Goal: Navigation & Orientation: Understand site structure

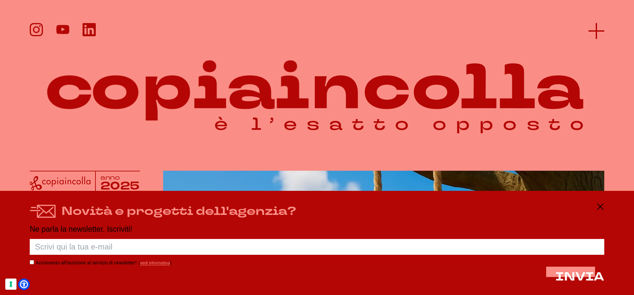
click at [602, 32] on icon at bounding box center [596, 31] width 16 height 16
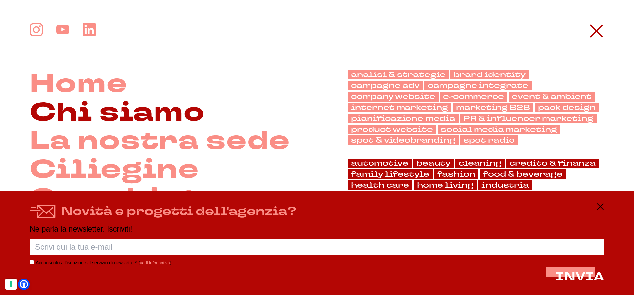
click at [134, 115] on link "Chi siamo" at bounding box center [117, 113] width 175 height 29
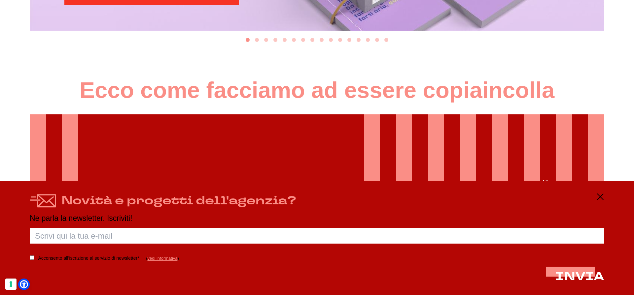
scroll to position [953, 0]
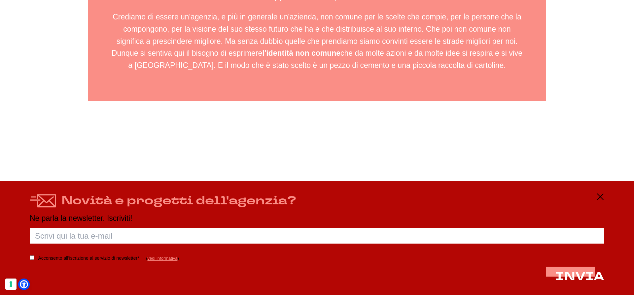
scroll to position [1047, 0]
click at [596, 201] on div "Novità e progetti dell'agenzia?" at bounding box center [317, 201] width 574 height 16
click at [601, 198] on icon at bounding box center [600, 197] width 8 height 8
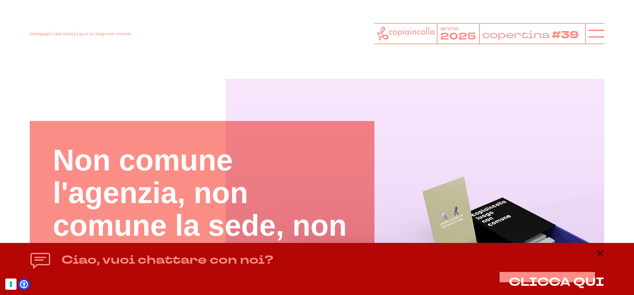
scroll to position [0, 0]
click at [603, 33] on icon at bounding box center [596, 34] width 16 height 16
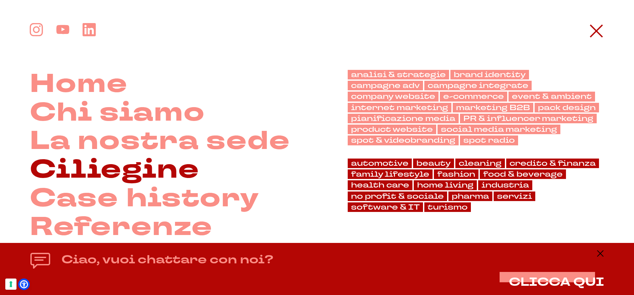
click at [87, 171] on link "Ciliegine" at bounding box center [115, 170] width 170 height 29
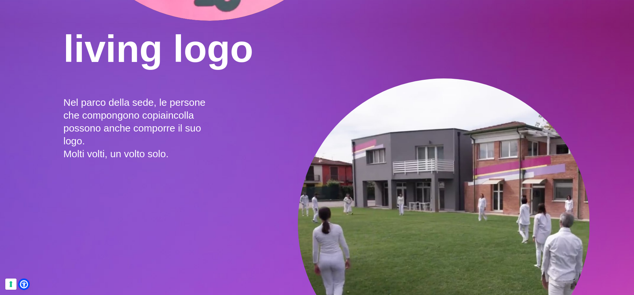
scroll to position [1414, 0]
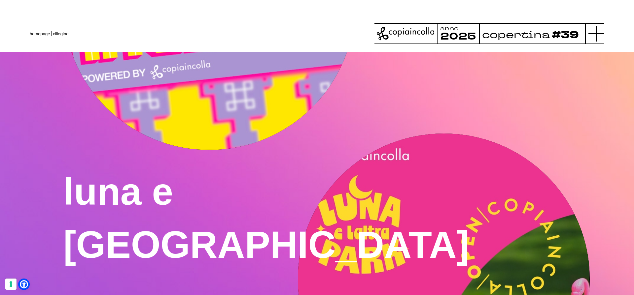
click at [596, 36] on line at bounding box center [596, 34] width 0 height 16
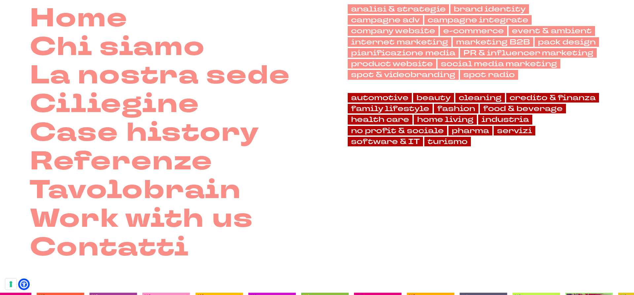
scroll to position [67, 0]
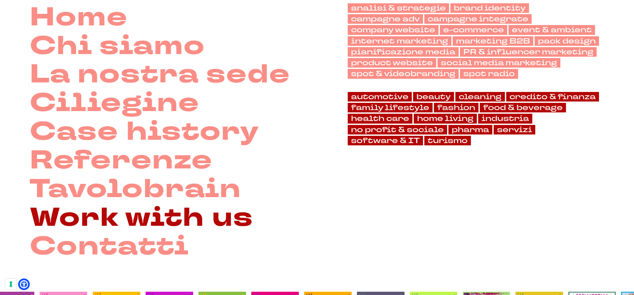
click at [184, 206] on link "Work with us" at bounding box center [142, 218] width 224 height 29
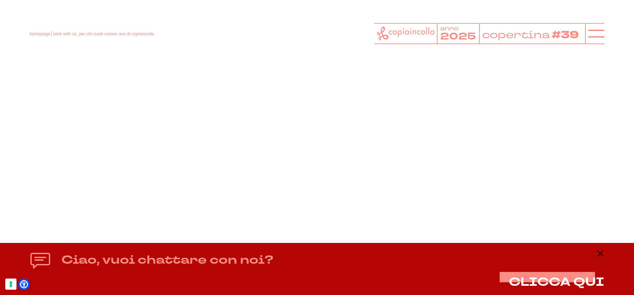
scroll to position [139, 0]
click at [594, 29] on icon at bounding box center [596, 34] width 16 height 16
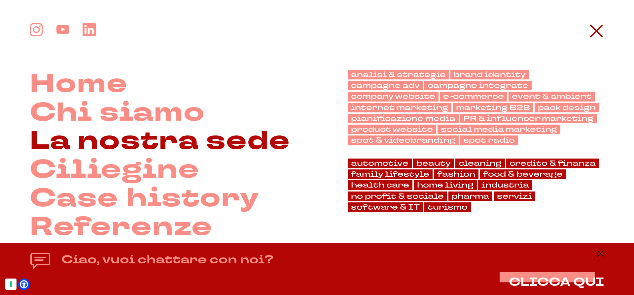
click at [144, 134] on link "La nostra sede" at bounding box center [160, 141] width 260 height 29
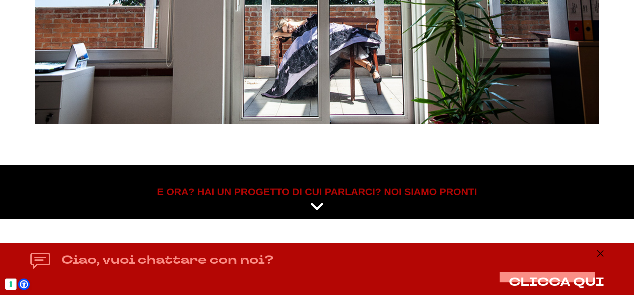
scroll to position [3368, 0]
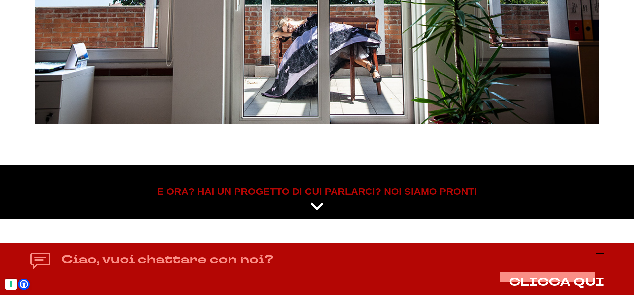
click at [599, 252] on icon at bounding box center [600, 254] width 8 height 8
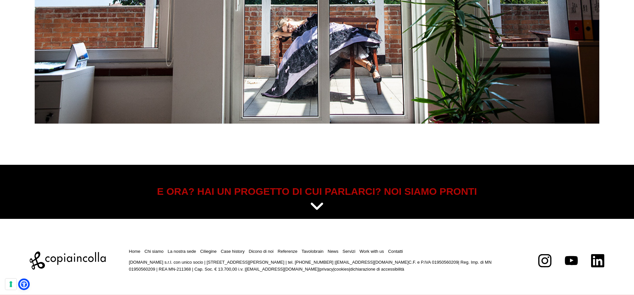
click at [331, 247] on footer "Home Chi siamo La nostra sede Ciliegine Case history" at bounding box center [317, 257] width 634 height 77
click at [324, 249] on link "Tavolobrain" at bounding box center [312, 251] width 22 height 5
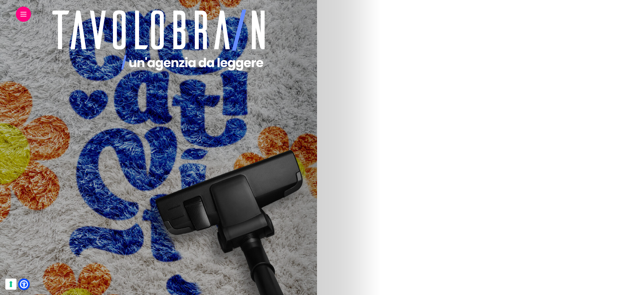
scroll to position [1018, 0]
